Goal: Task Accomplishment & Management: Use online tool/utility

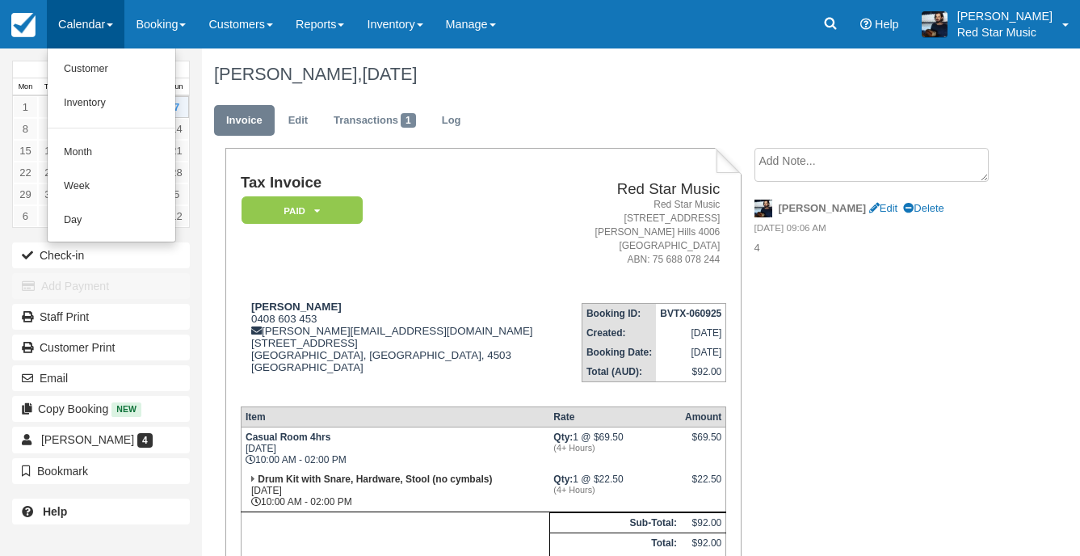
click at [206, 368] on div "Tax Invoice Paid   Pending Reserved Deposit Waiting Cancelled Red Star Music Re…" at bounding box center [472, 445] width 540 height 594
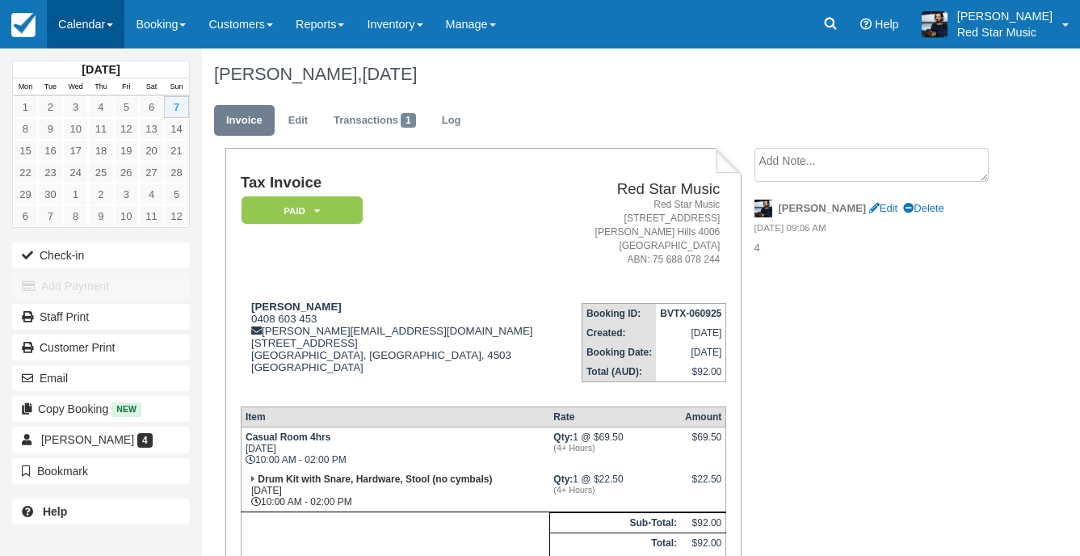
click at [83, 17] on link "Calendar" at bounding box center [86, 24] width 78 height 48
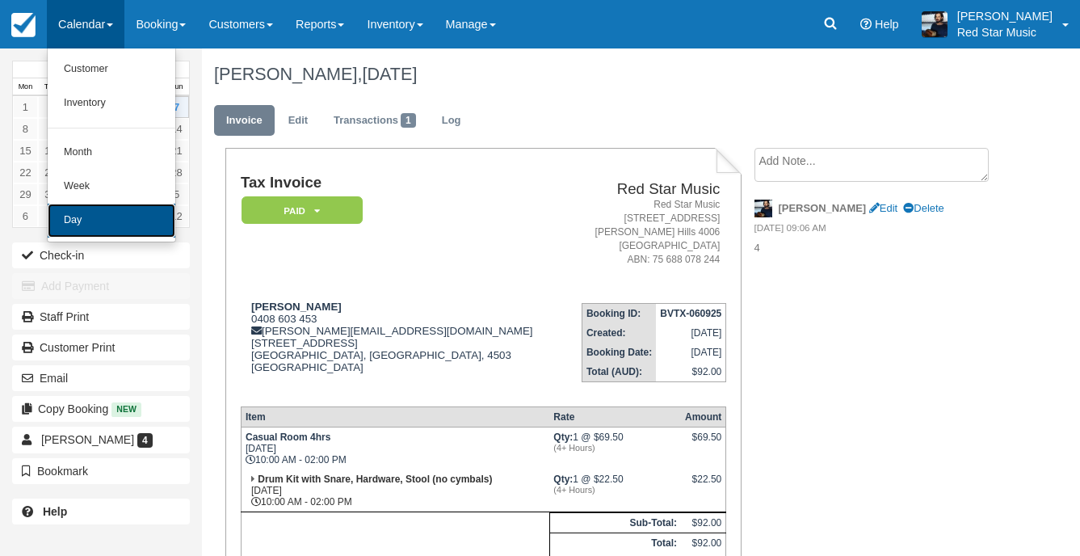
click at [102, 221] on link "Day" at bounding box center [112, 221] width 128 height 34
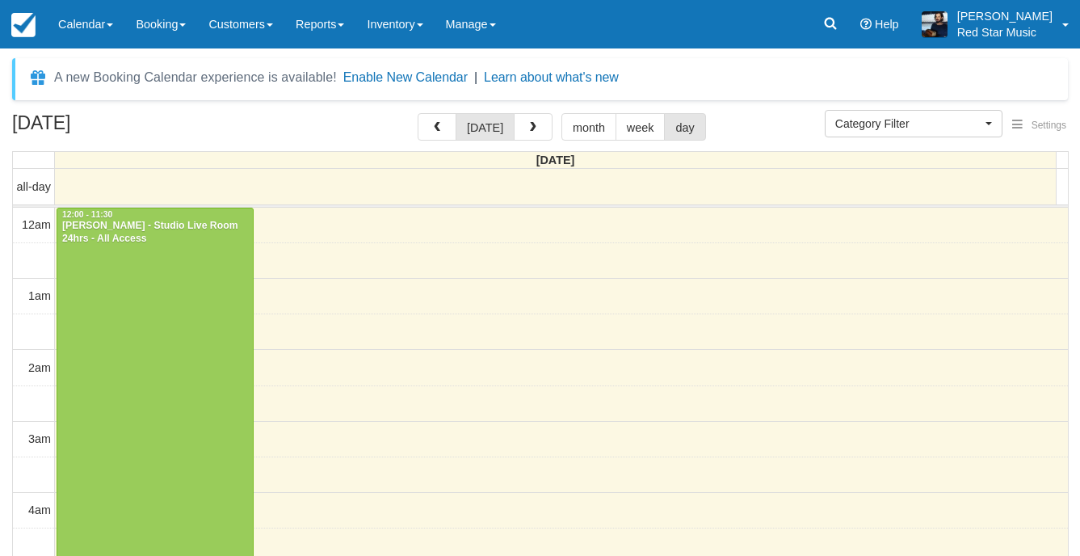
select select
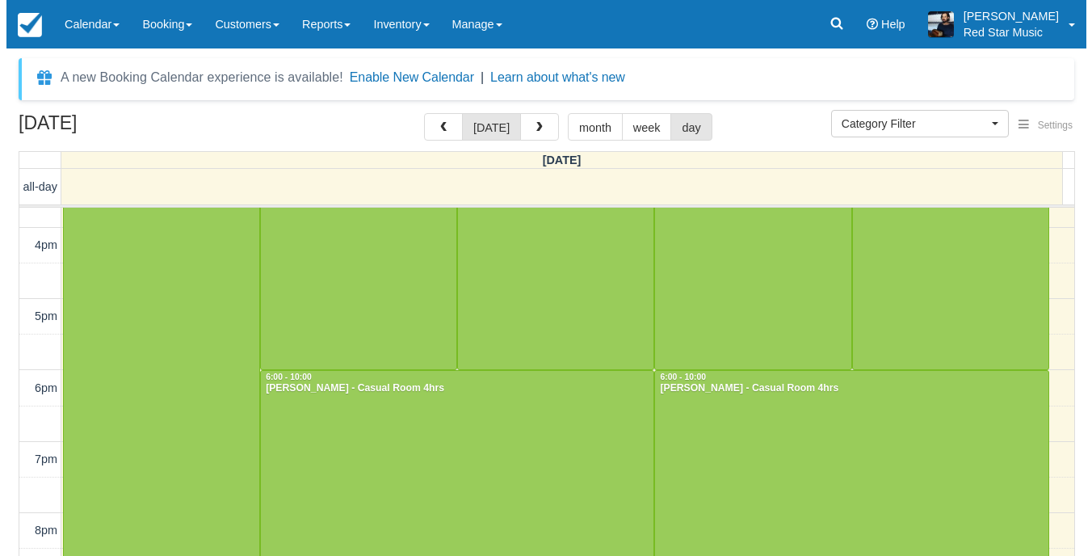
scroll to position [1203, 0]
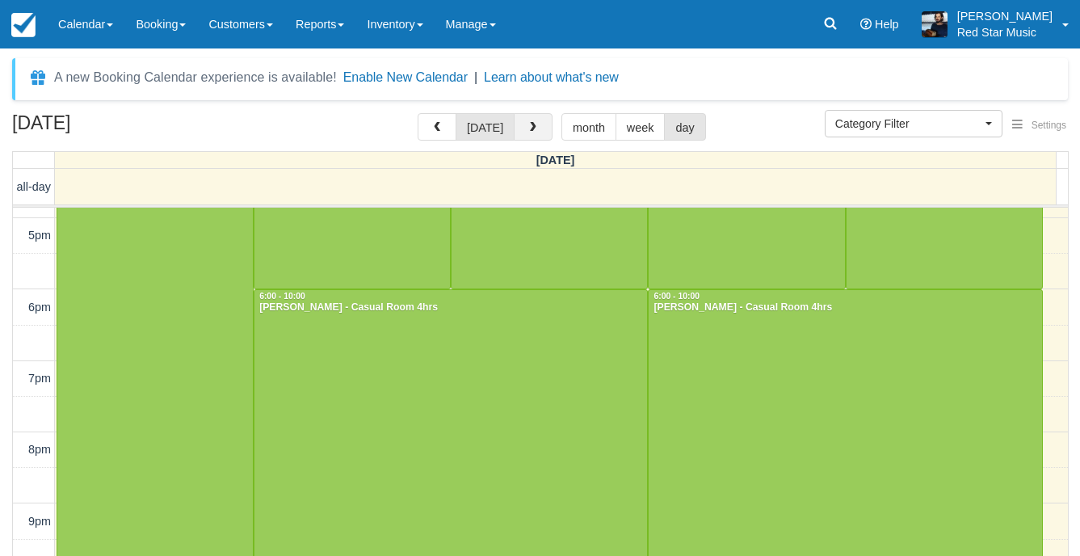
click at [532, 135] on button "button" at bounding box center [533, 126] width 39 height 27
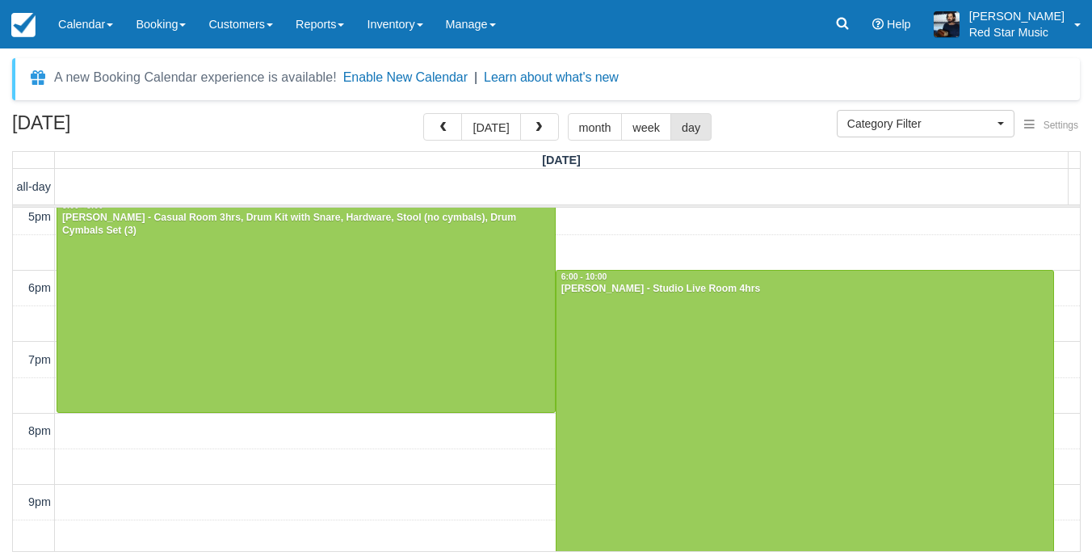
scroll to position [583, 0]
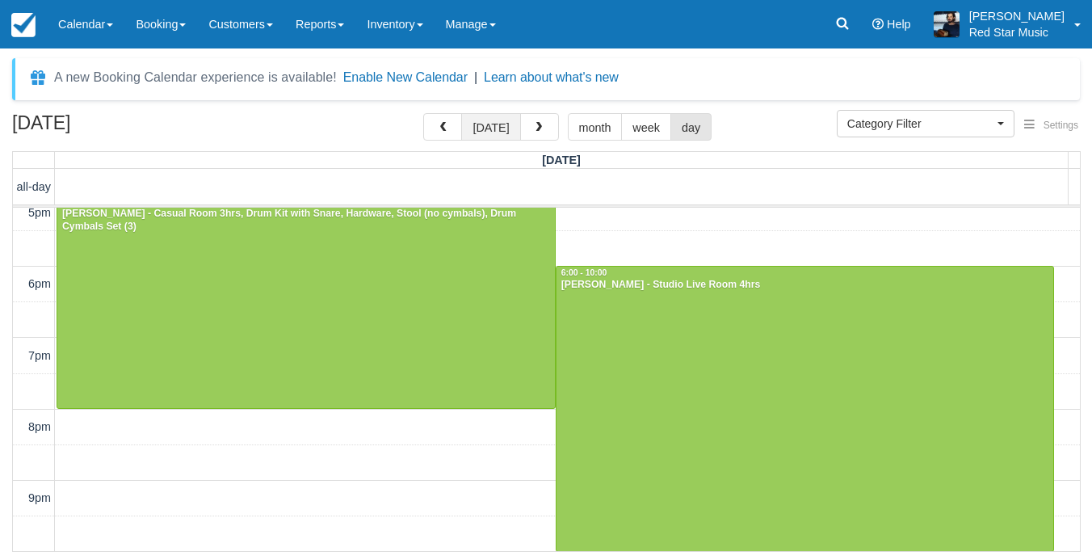
click at [497, 118] on button "[DATE]" at bounding box center [490, 126] width 59 height 27
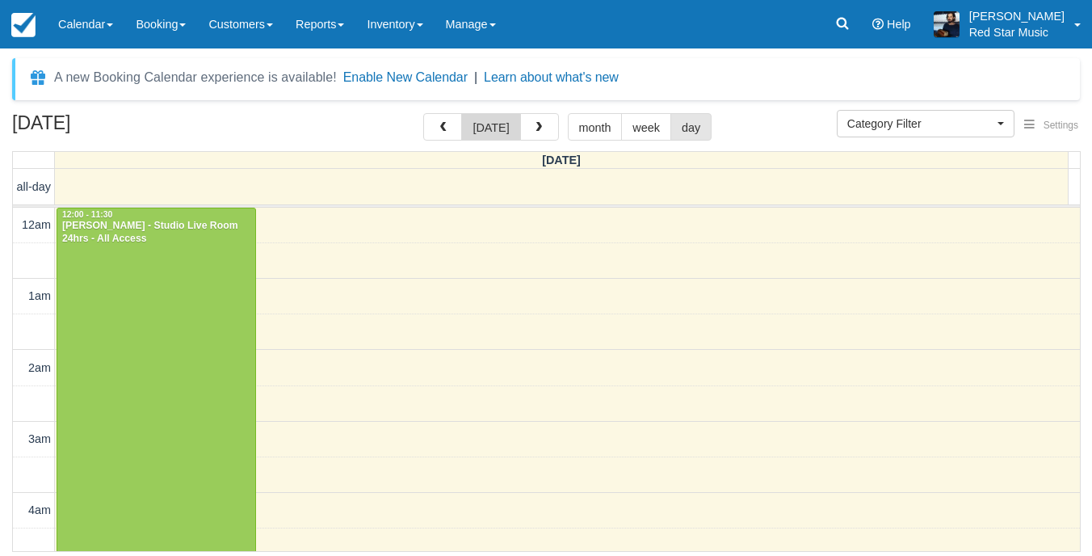
scroll to position [72, 0]
